Goal: Entertainment & Leisure: Consume media (video, audio)

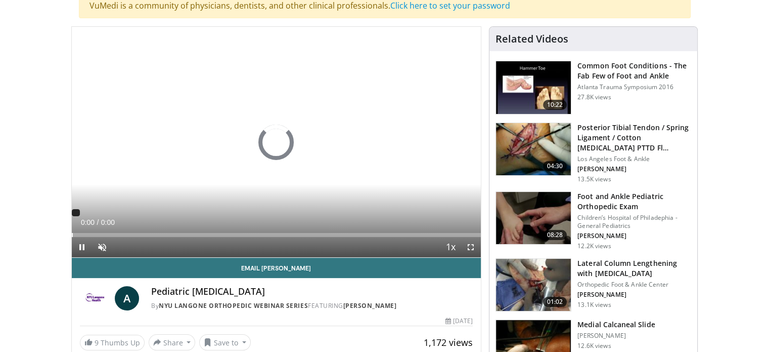
drag, startPoint x: 0, startPoint y: 0, endPoint x: 402, endPoint y: 235, distance: 465.4
click at [402, 235] on div "Loaded : 0% 0:00" at bounding box center [277, 235] width 410 height 4
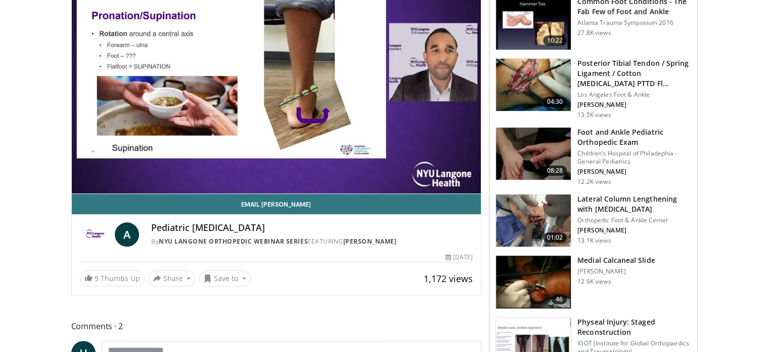
scroll to position [149, 0]
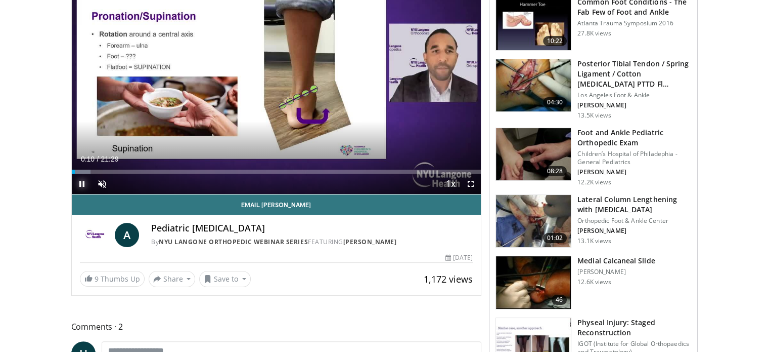
click at [82, 184] on span "Video Player" at bounding box center [82, 183] width 20 height 20
click at [103, 181] on span "Video Player" at bounding box center [102, 183] width 20 height 20
click at [79, 183] on span "Video Player" at bounding box center [82, 183] width 20 height 20
click at [83, 184] on span "Video Player" at bounding box center [82, 183] width 20 height 20
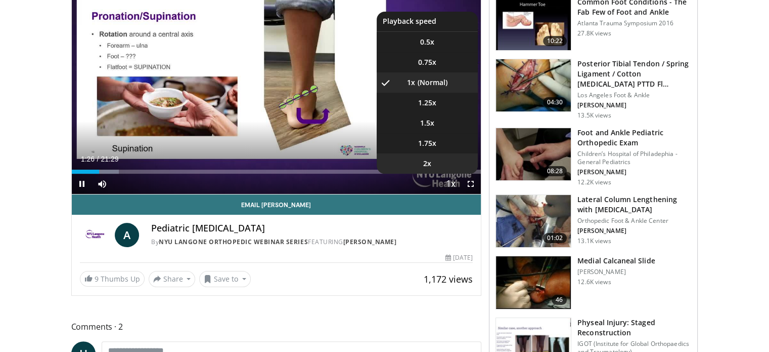
click at [429, 163] on span "2x" at bounding box center [427, 163] width 8 height 10
